Goal: Check status: Check status

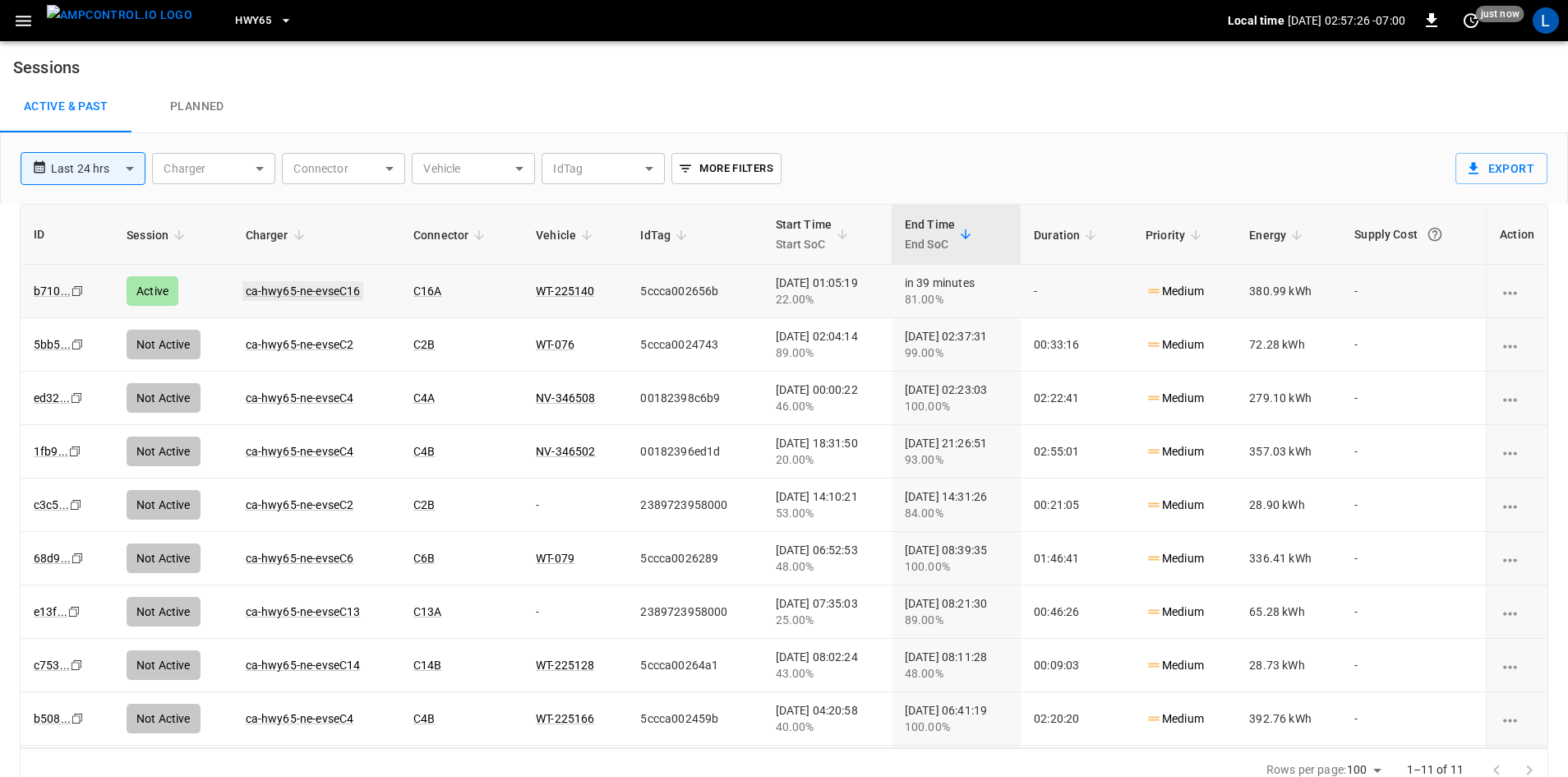
click at [308, 291] on link "ca-hwy65-ne-evseC16" at bounding box center [303, 291] width 121 height 20
click at [285, 294] on link "ca-hwy65-ne-evseC16" at bounding box center [303, 291] width 121 height 20
click at [304, 297] on link "ca-hwy65-ne-evseC16" at bounding box center [303, 291] width 121 height 20
click at [289, 289] on link "ca-hwy65-ne-evseC16" at bounding box center [303, 291] width 121 height 20
